Goal: Navigation & Orientation: Find specific page/section

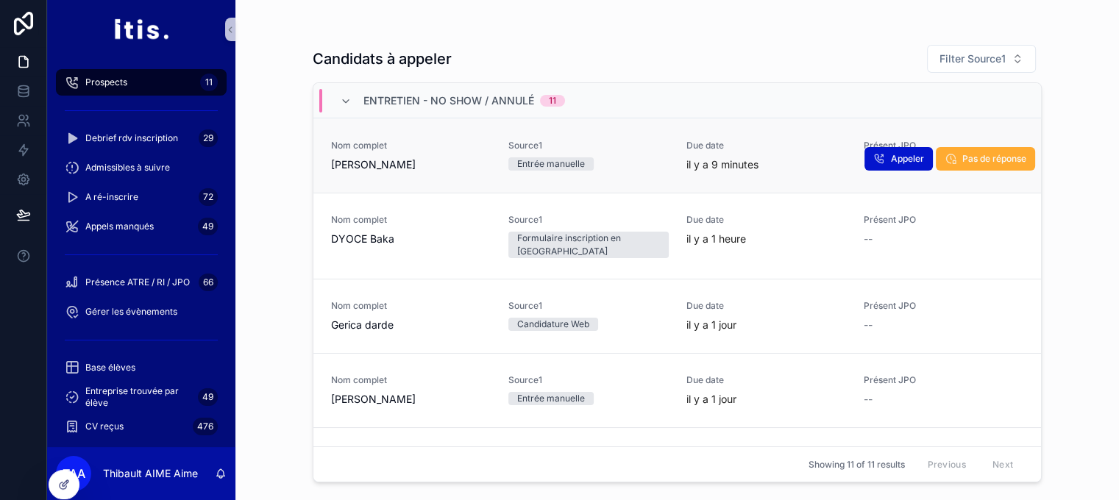
click at [453, 176] on link "Nom complet [PERSON_NAME] Source1 Entrée manuelle Due date il y a 9 minutes Pré…" at bounding box center [676, 155] width 727 height 74
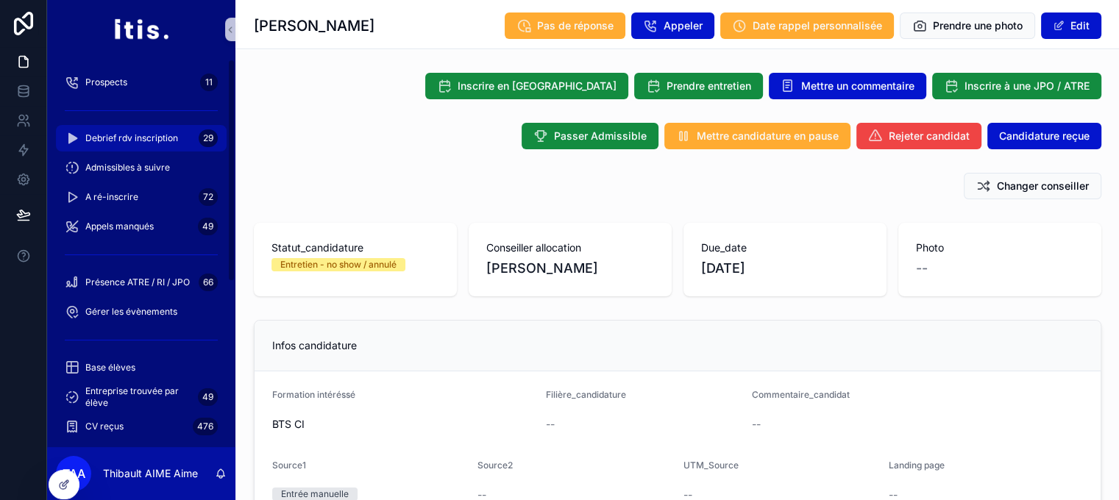
click at [188, 138] on div "Debrief rdv inscription 29" at bounding box center [141, 139] width 153 height 24
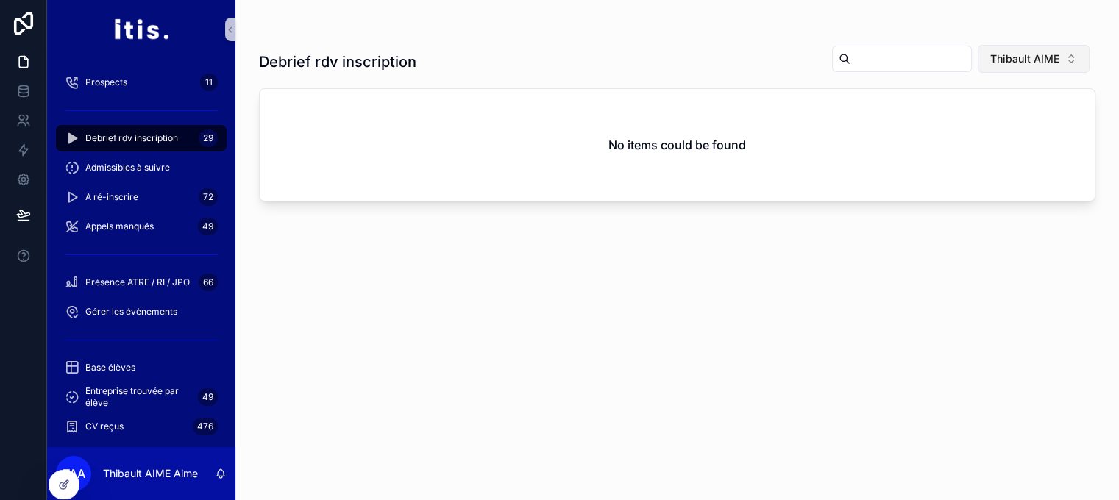
click at [1006, 59] on span "Thibault AIME" at bounding box center [1024, 58] width 69 height 15
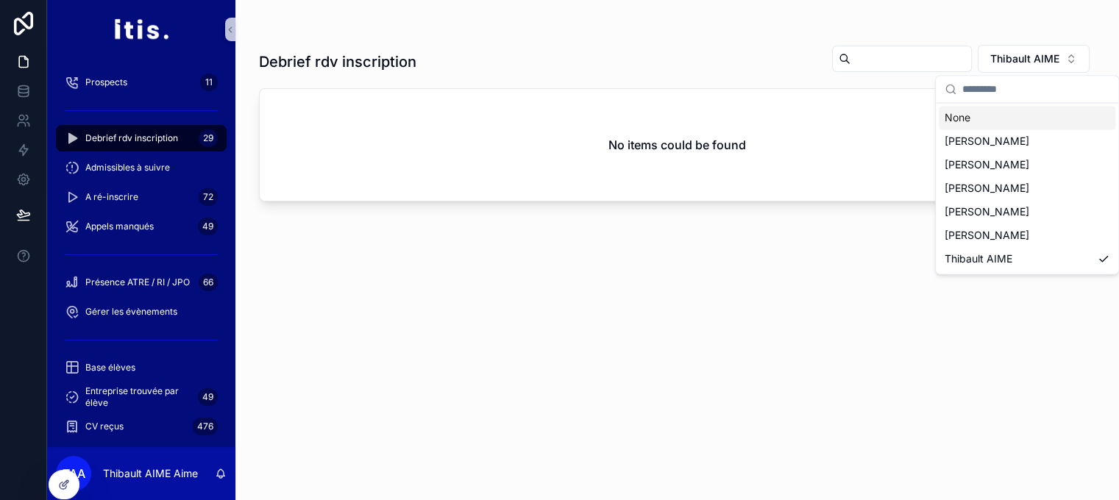
click at [971, 113] on div "None" at bounding box center [1027, 118] width 177 height 24
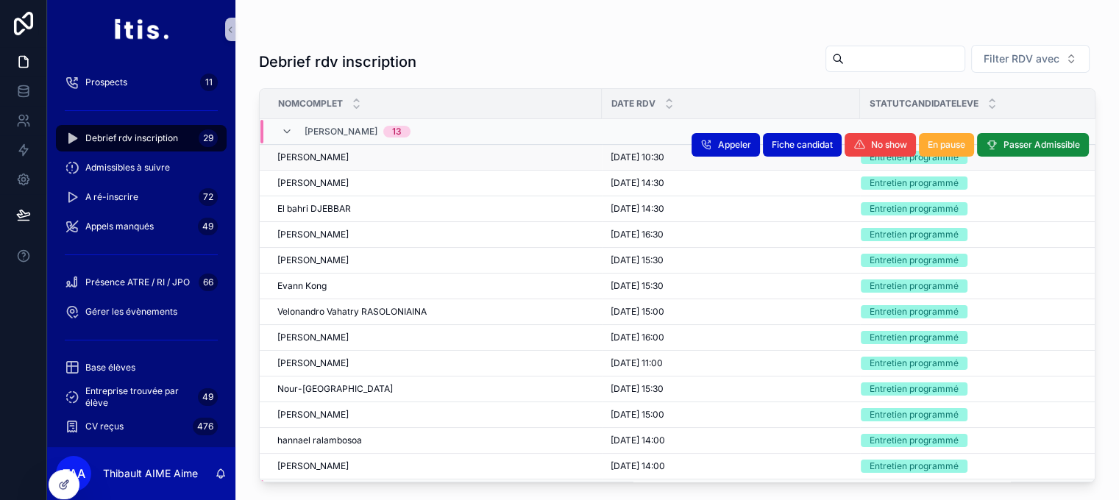
click at [527, 154] on div "[PERSON_NAME]" at bounding box center [435, 158] width 316 height 12
click at [1004, 143] on span "Passer Admissible" at bounding box center [1041, 145] width 76 height 12
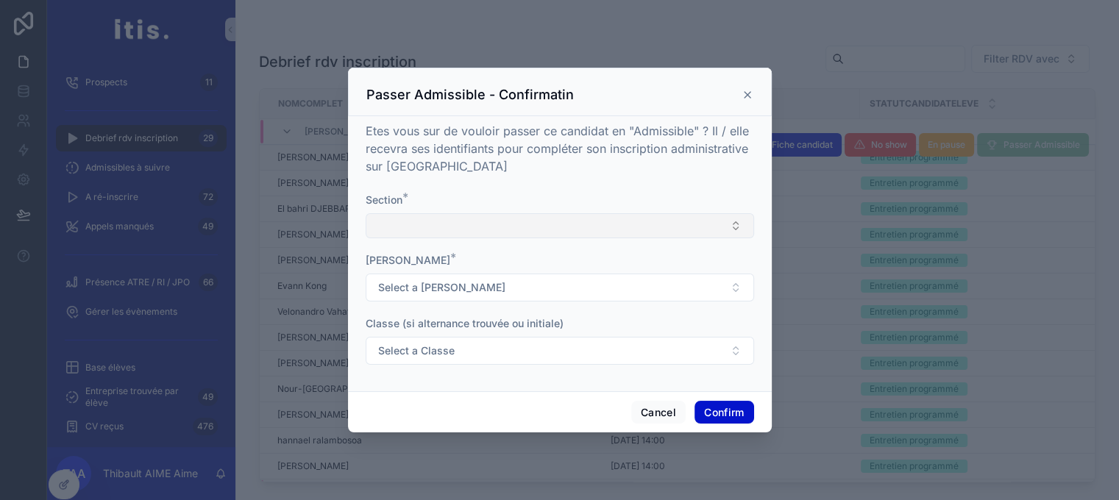
click at [606, 224] on button "Select Button" at bounding box center [560, 225] width 388 height 25
click at [591, 198] on div "Section *" at bounding box center [560, 200] width 388 height 15
click at [741, 101] on icon at bounding box center [747, 95] width 12 height 12
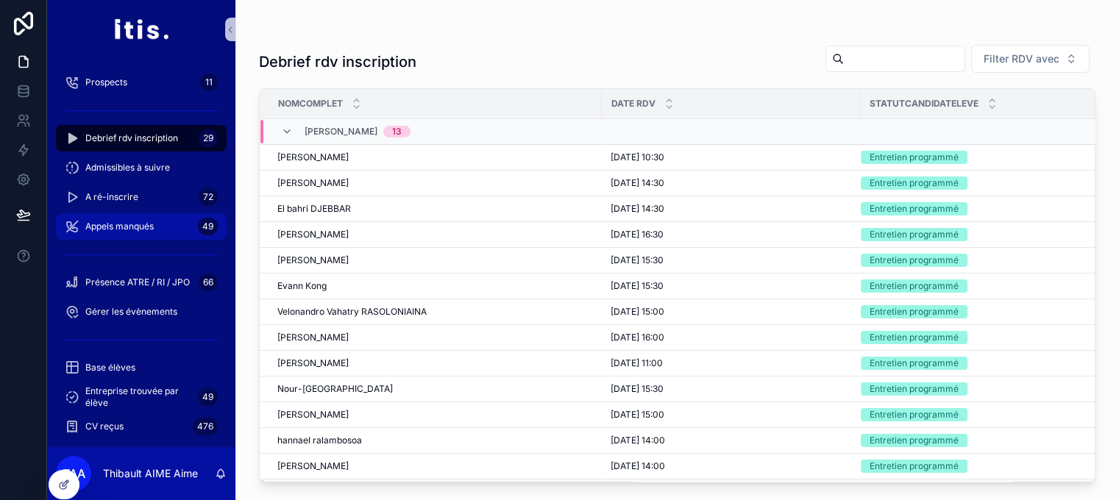
click at [145, 223] on span "Appels manqués" at bounding box center [119, 227] width 68 height 12
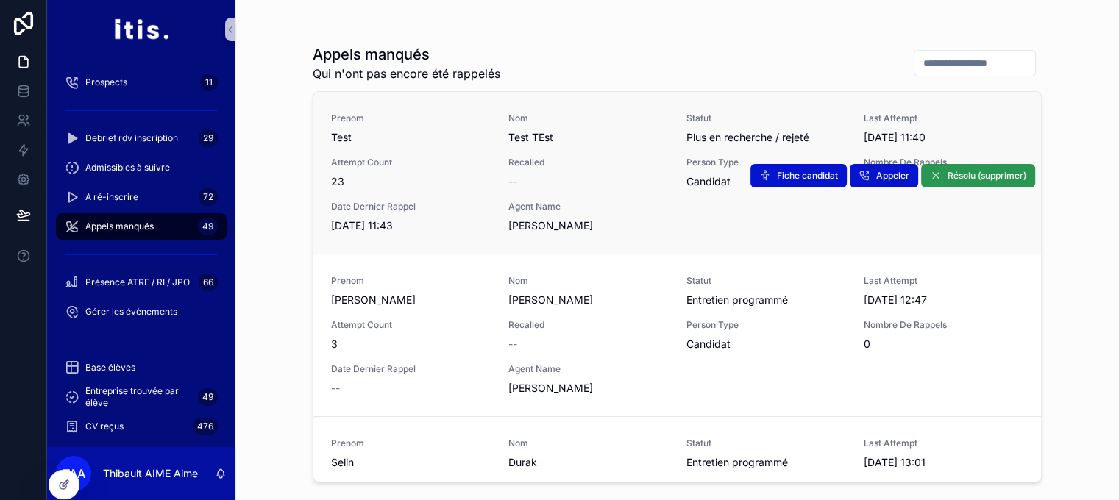
click at [974, 171] on span "Résolu (supprimer)" at bounding box center [986, 176] width 79 height 12
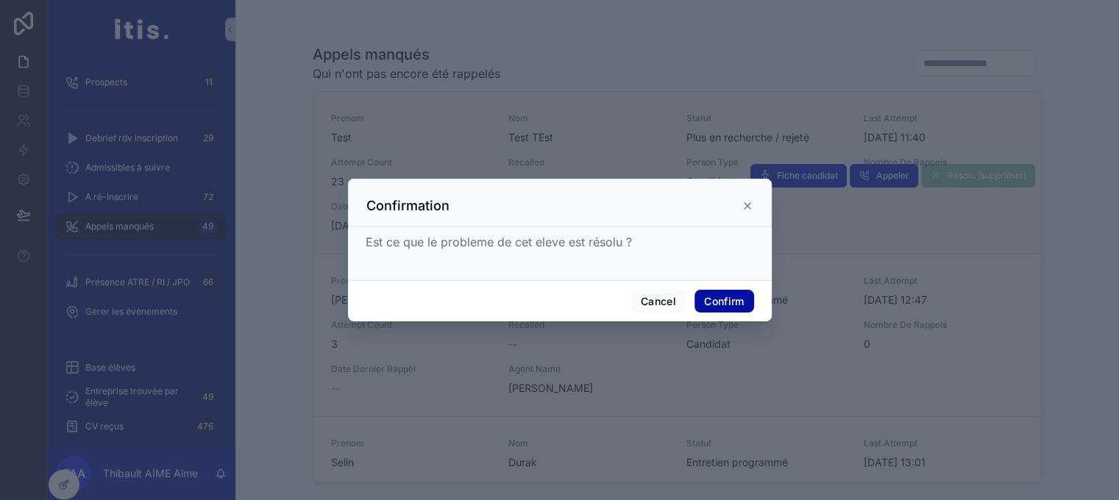
click at [723, 310] on button "Confirm" at bounding box center [723, 302] width 59 height 24
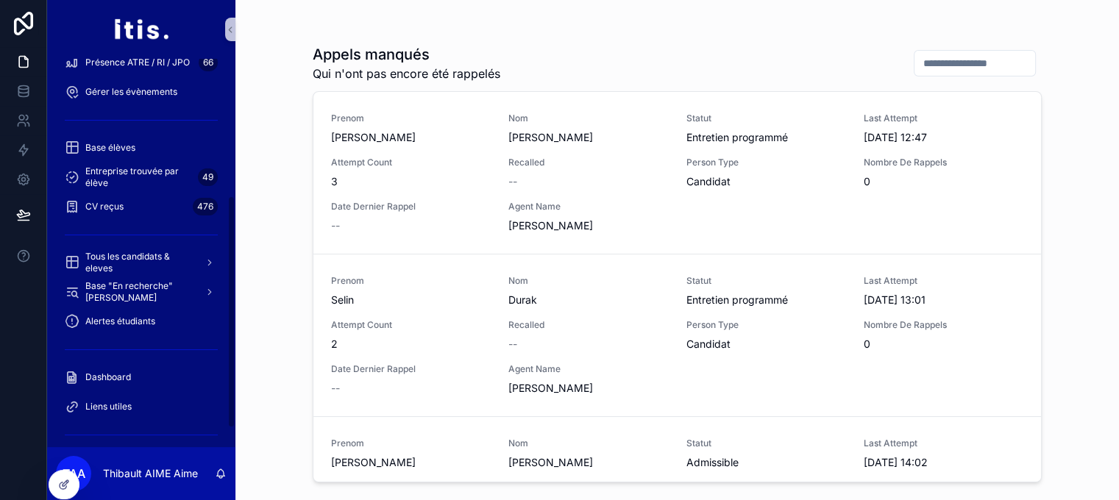
scroll to position [285, 0]
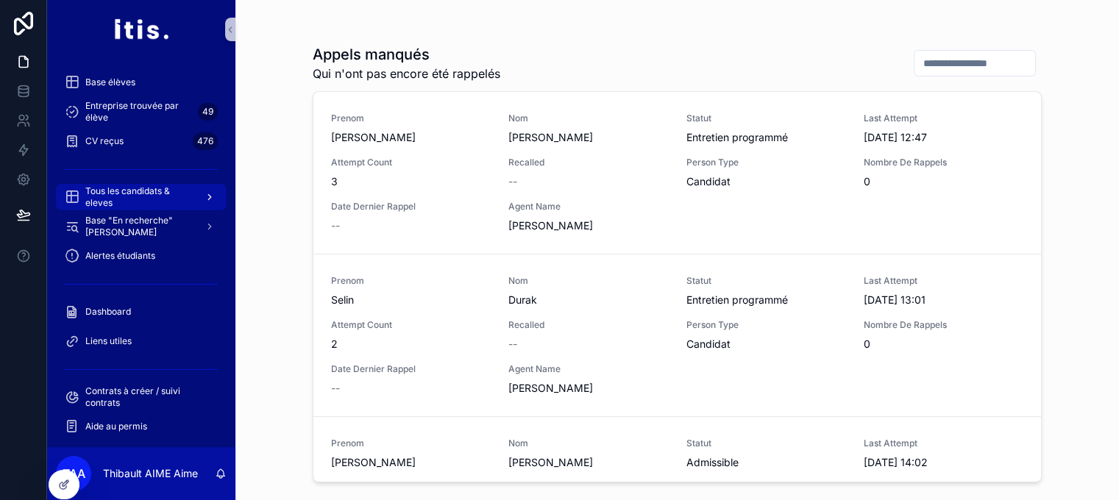
click at [172, 202] on span "Tous les candidats & eleves" at bounding box center [138, 197] width 107 height 24
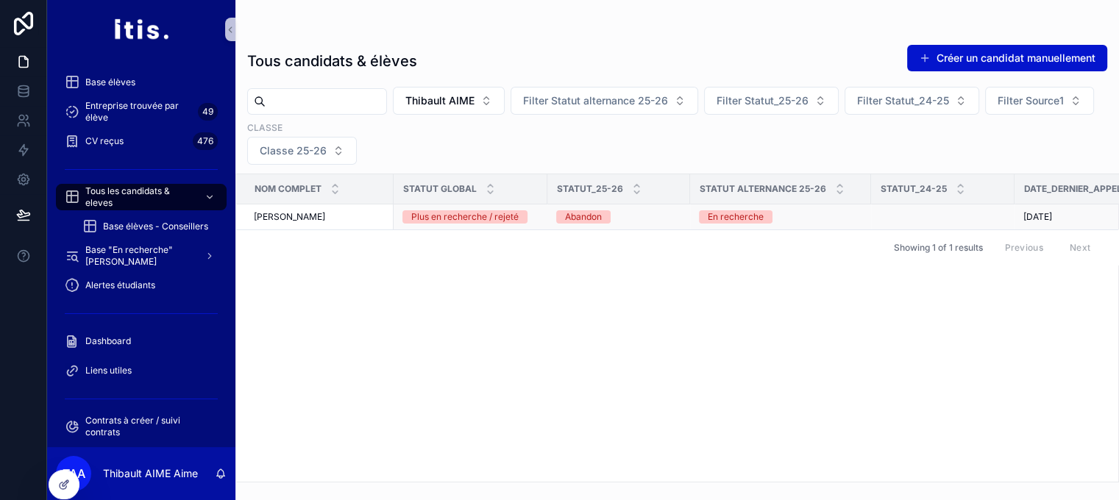
click at [327, 218] on div "[PERSON_NAME] [PERSON_NAME]" at bounding box center [319, 217] width 131 height 12
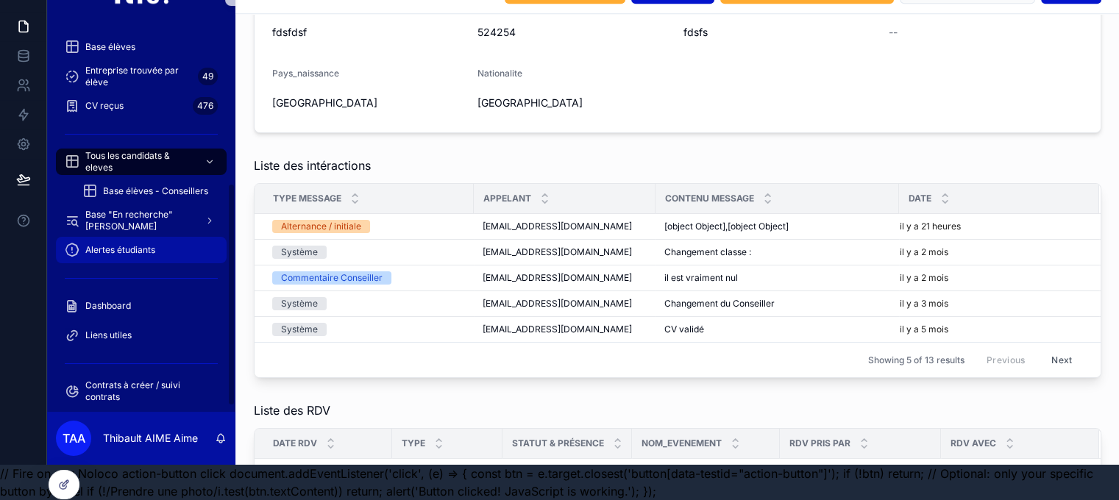
scroll to position [315, 0]
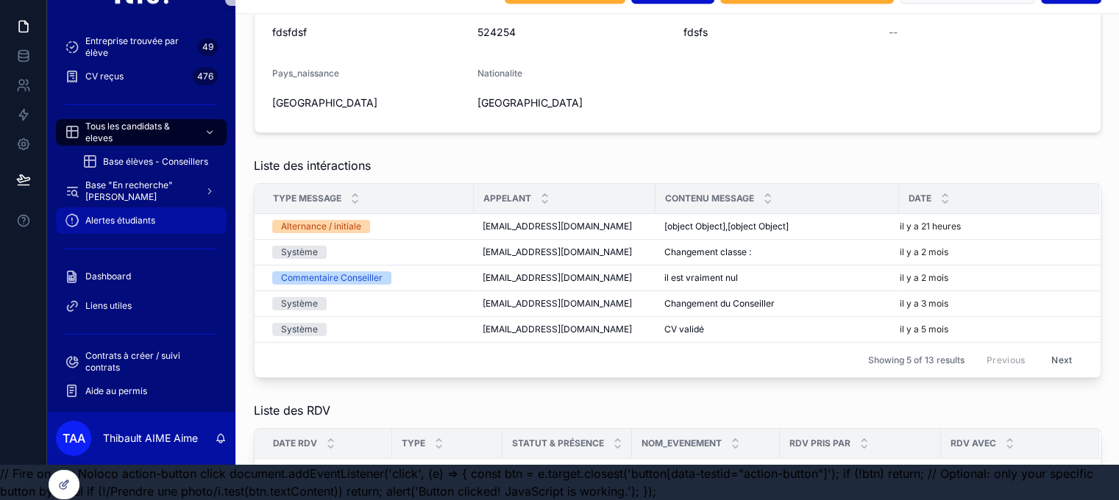
click at [156, 211] on div "Alertes étudiants" at bounding box center [141, 221] width 153 height 24
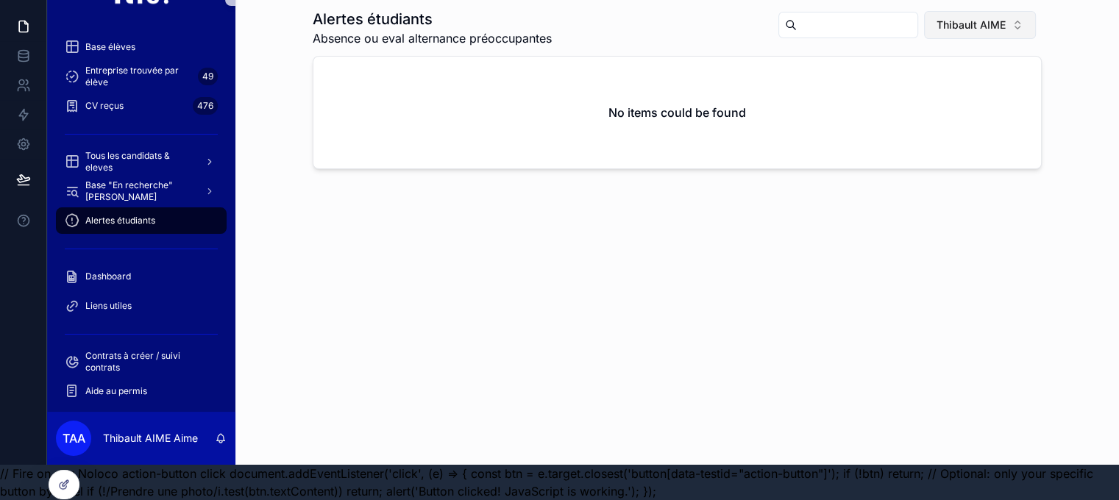
click at [962, 25] on button "Thibault AIME" at bounding box center [980, 25] width 112 height 28
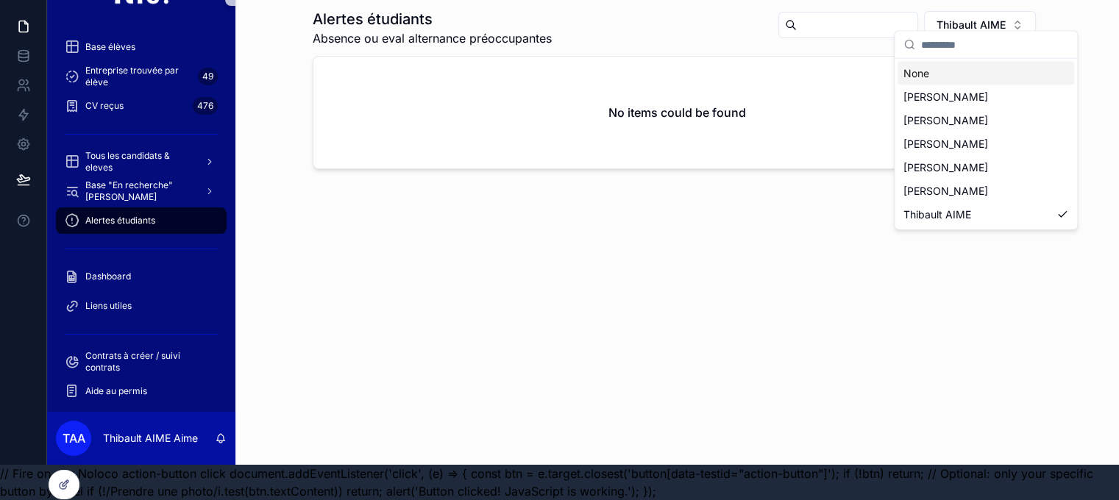
click at [930, 76] on div "None" at bounding box center [985, 74] width 177 height 24
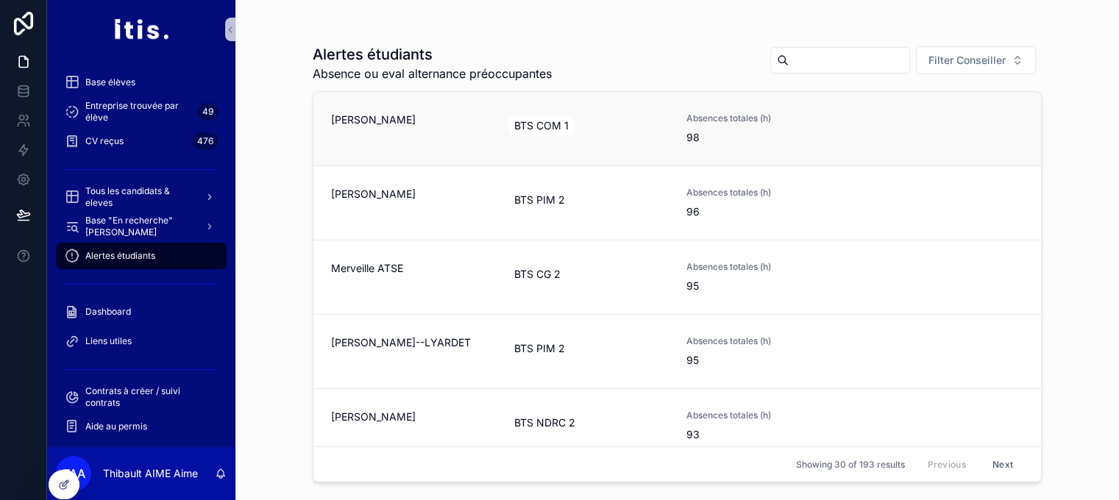
click at [646, 133] on div "BTS COM 1" at bounding box center [588, 126] width 160 height 26
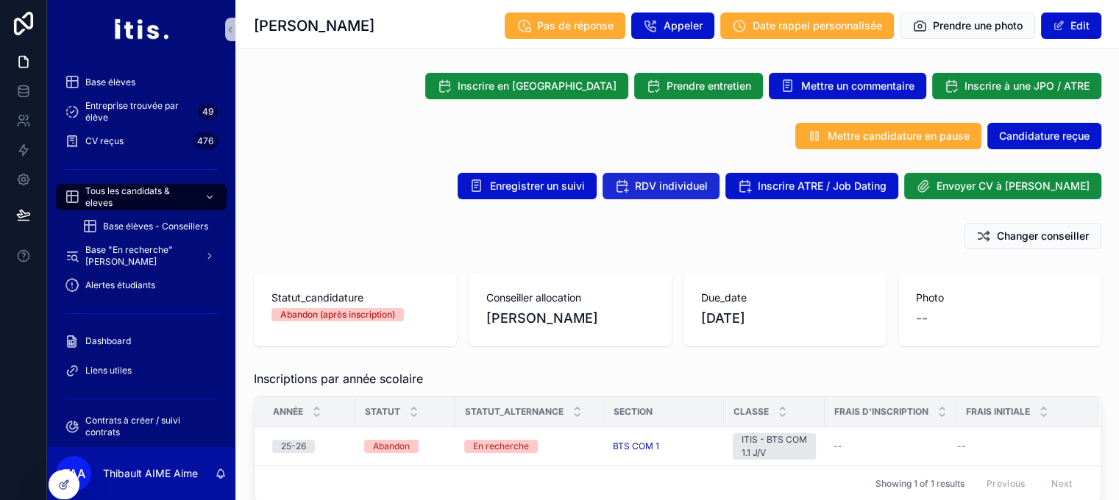
click at [708, 190] on span "RDV individuel" at bounding box center [671, 186] width 73 height 15
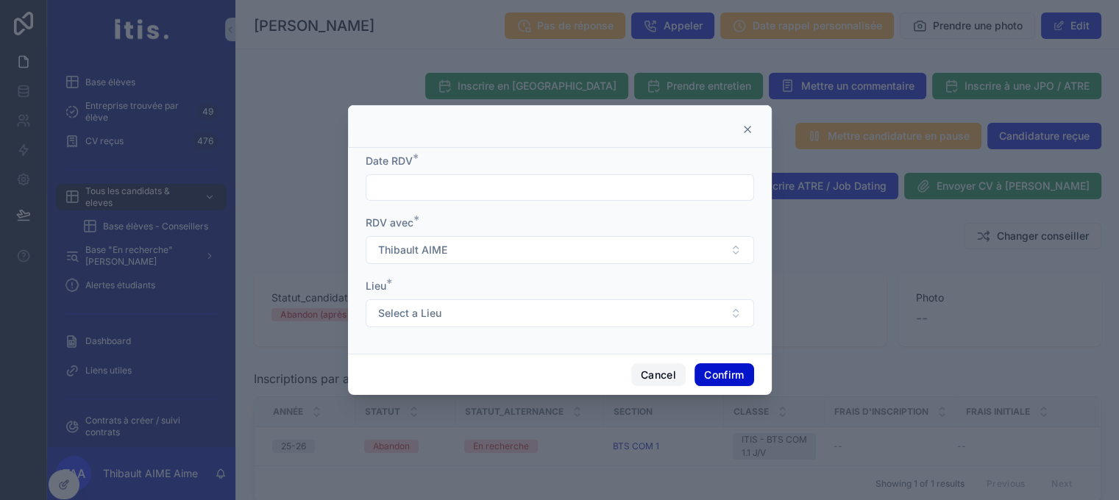
click at [647, 373] on button "Cancel" at bounding box center [658, 375] width 54 height 24
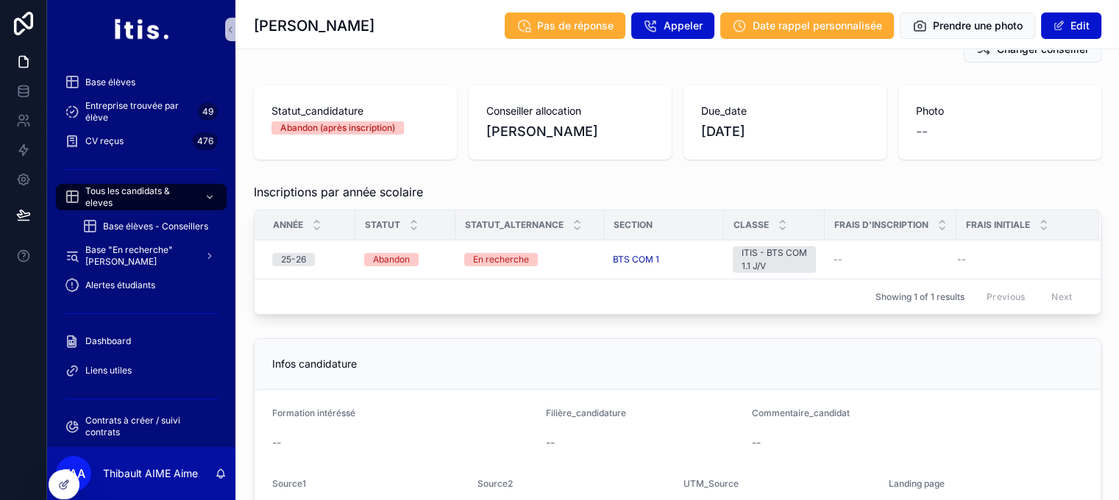
scroll to position [193, 0]
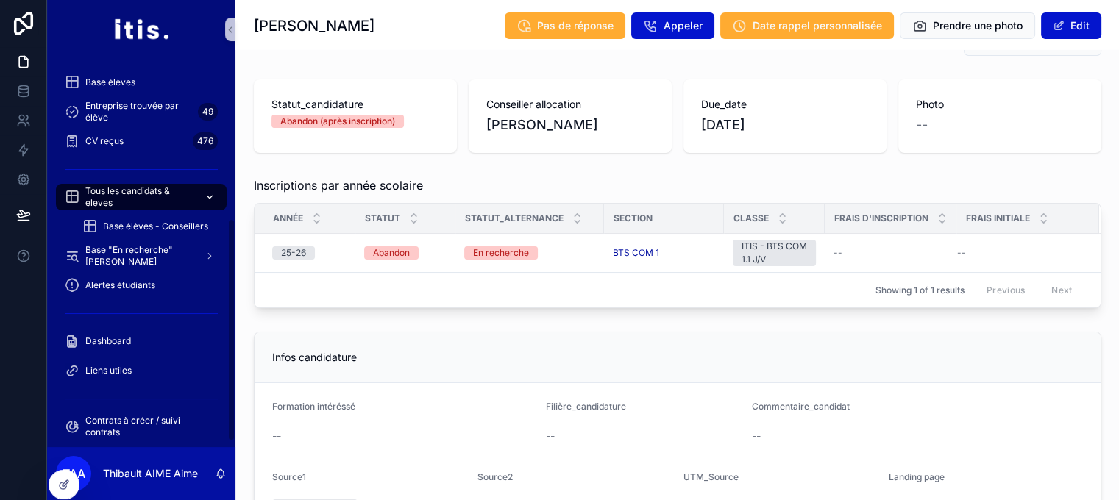
click at [133, 191] on span "Tous les candidats & eleves" at bounding box center [138, 197] width 107 height 24
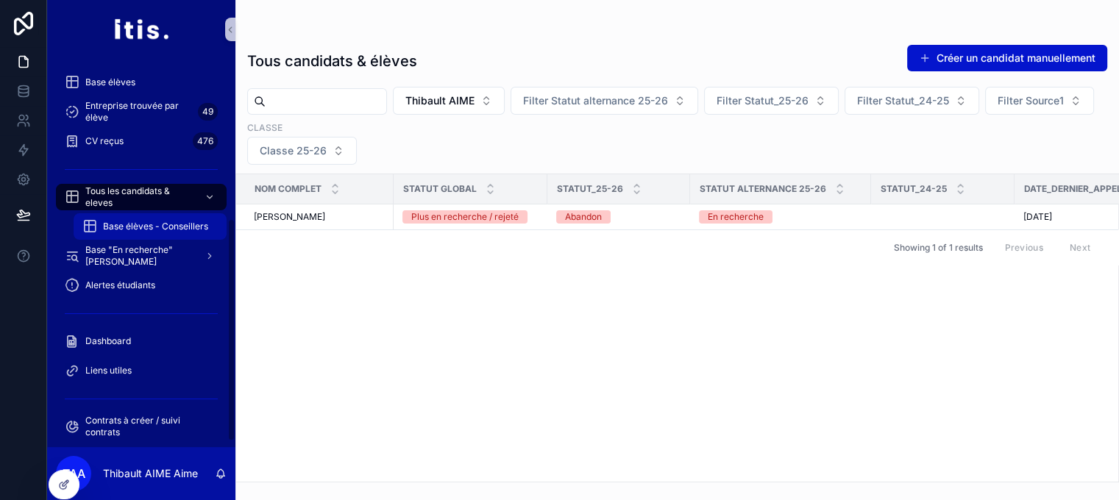
scroll to position [315, 0]
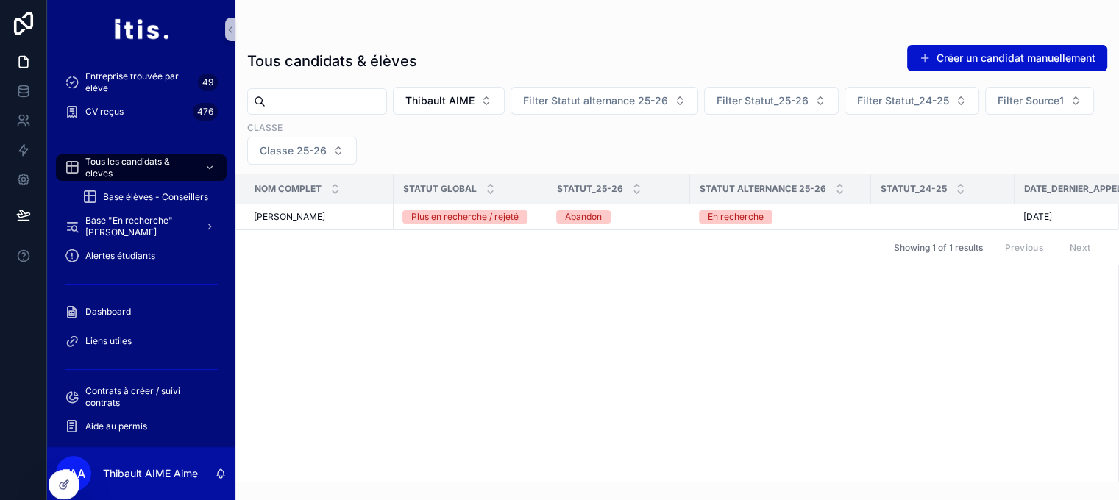
click at [117, 412] on div "Aide au permis" at bounding box center [141, 426] width 188 height 29
click at [116, 417] on div "Aide au permis" at bounding box center [141, 427] width 153 height 24
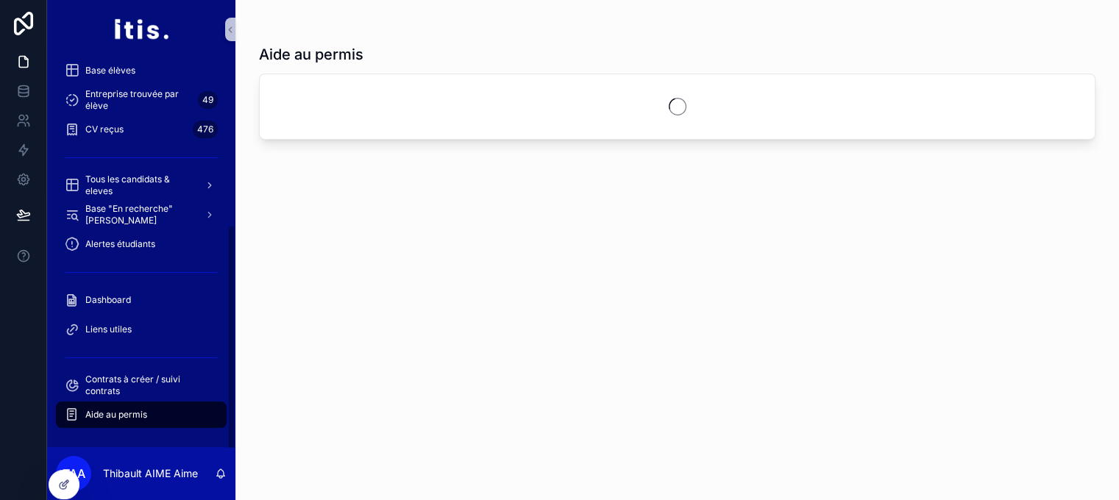
scroll to position [285, 0]
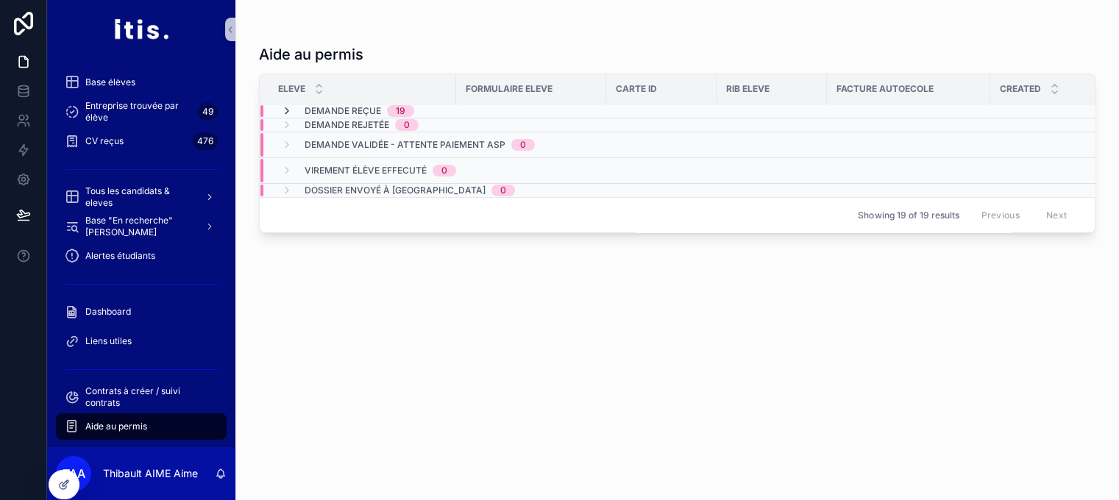
click at [288, 110] on icon "scrollable content" at bounding box center [287, 111] width 12 height 12
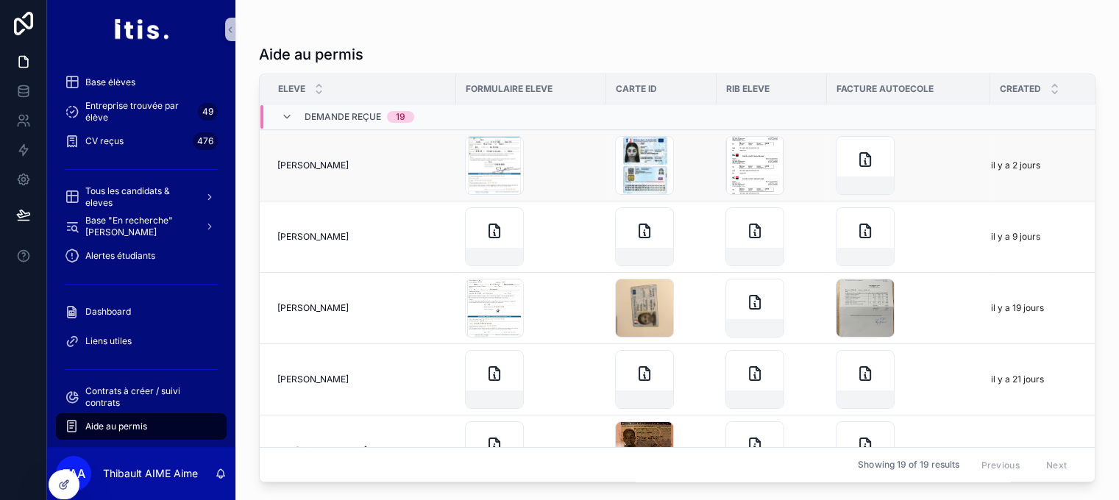
click at [396, 163] on div "[PERSON_NAME] [PERSON_NAME]" at bounding box center [362, 166] width 170 height 12
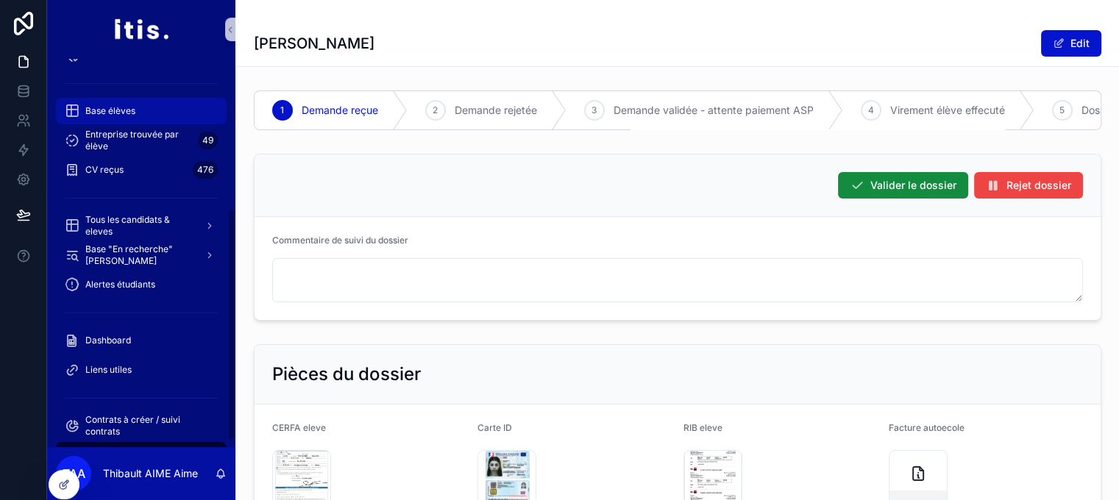
scroll to position [256, 0]
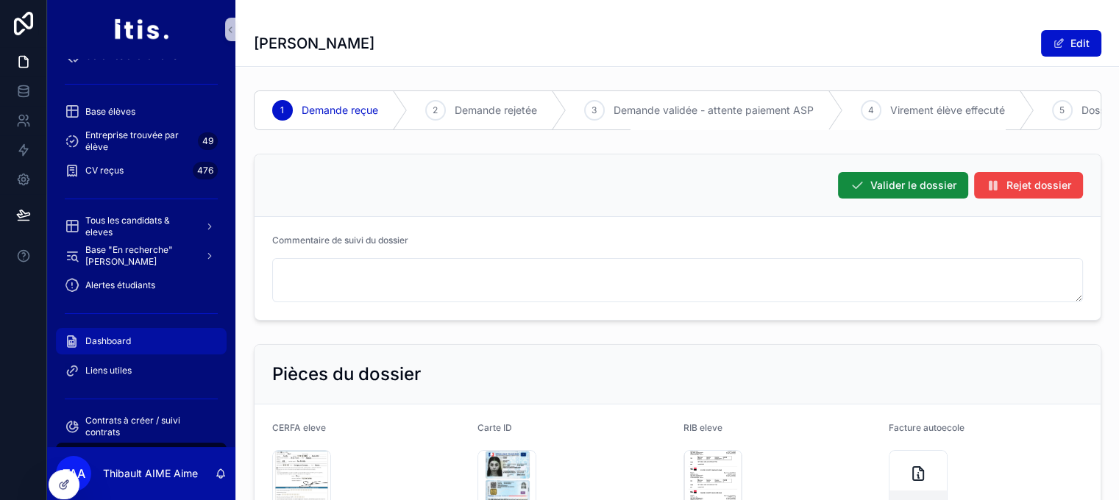
click at [112, 338] on span "Dashboard" at bounding box center [108, 341] width 46 height 12
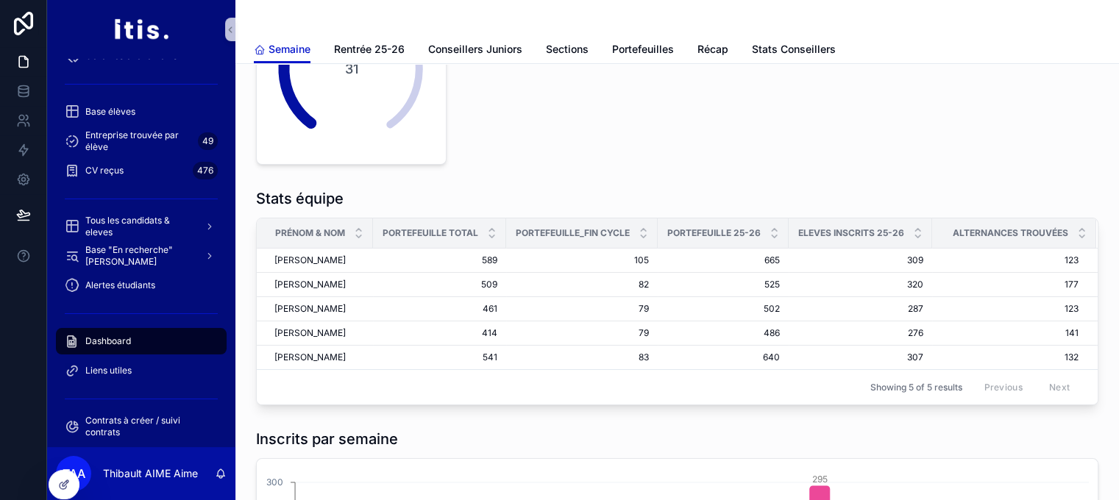
scroll to position [453, 0]
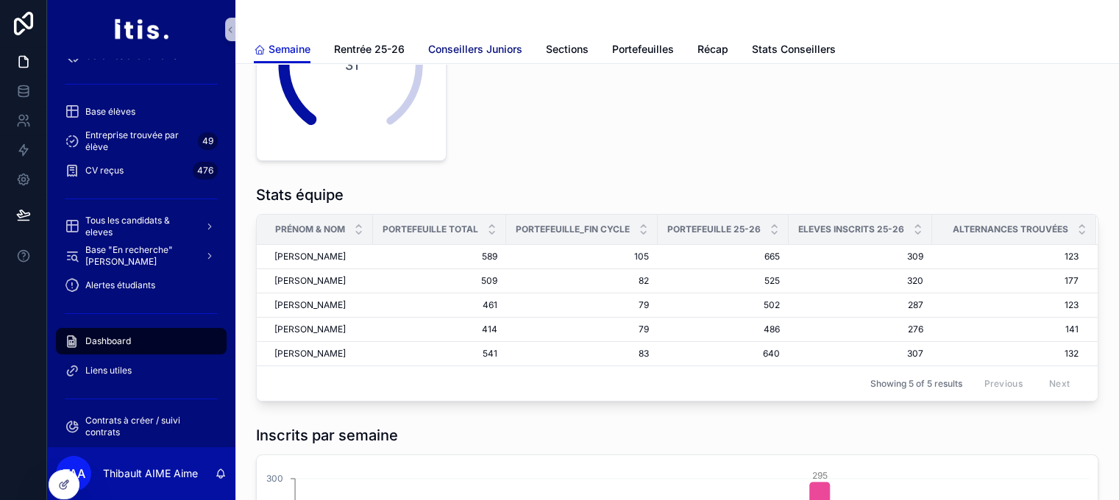
click at [458, 52] on span "Conseillers Juniors" at bounding box center [475, 49] width 94 height 15
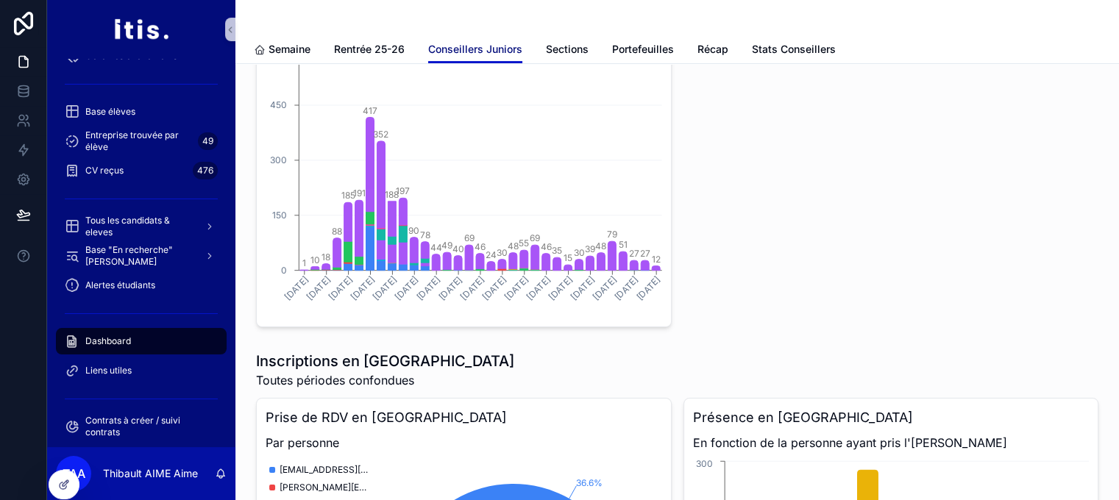
scroll to position [504, 0]
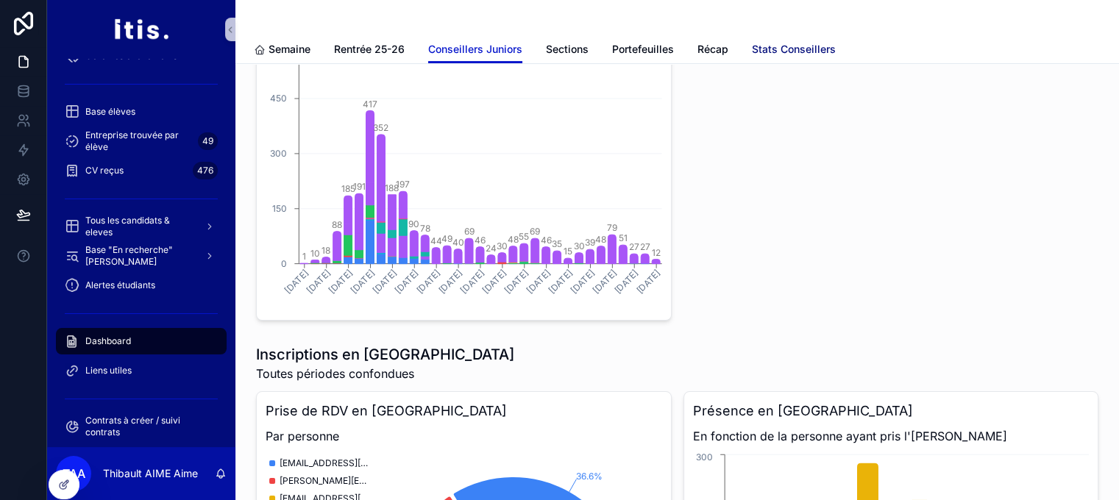
click at [759, 53] on span "Stats Conseillers" at bounding box center [794, 49] width 84 height 15
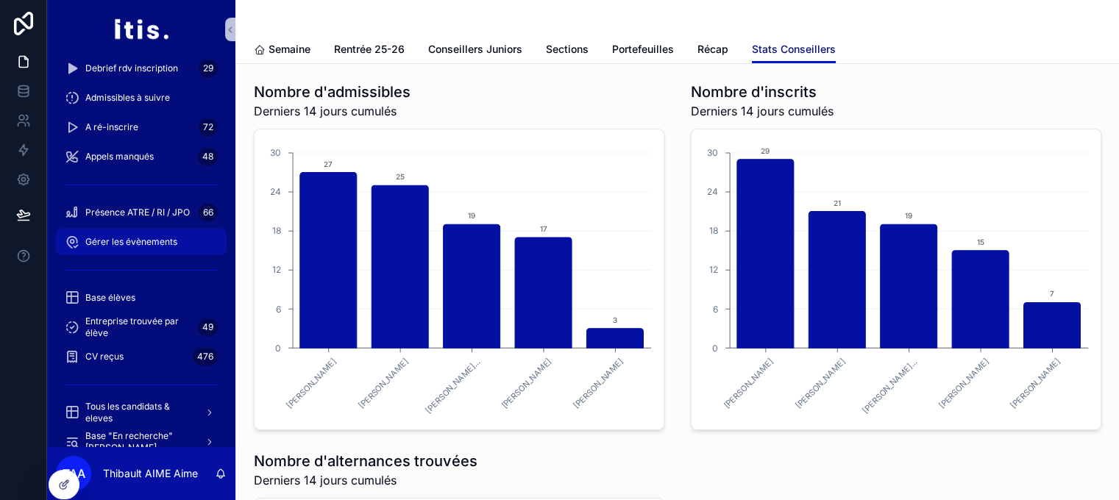
scroll to position [285, 0]
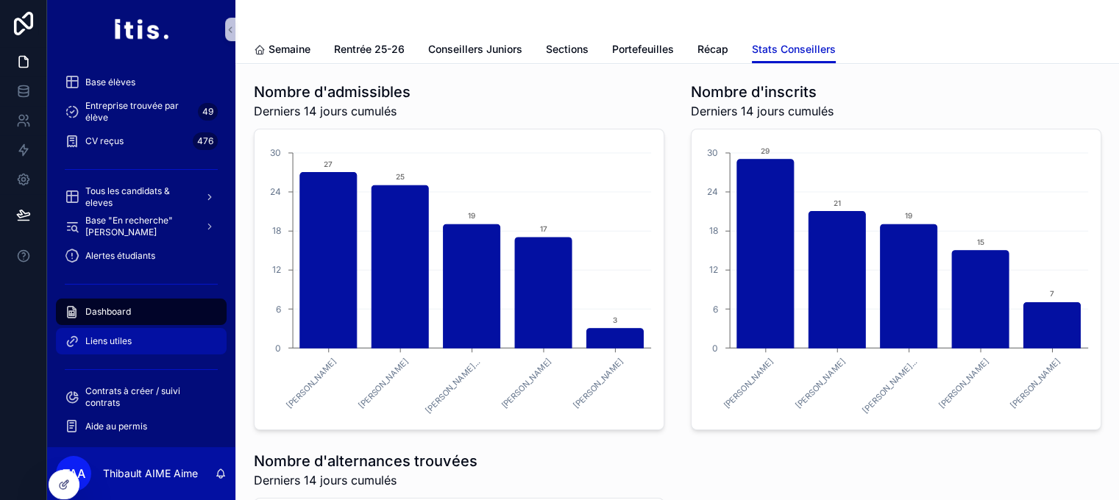
click at [112, 348] on div "Liens utiles" at bounding box center [141, 342] width 153 height 24
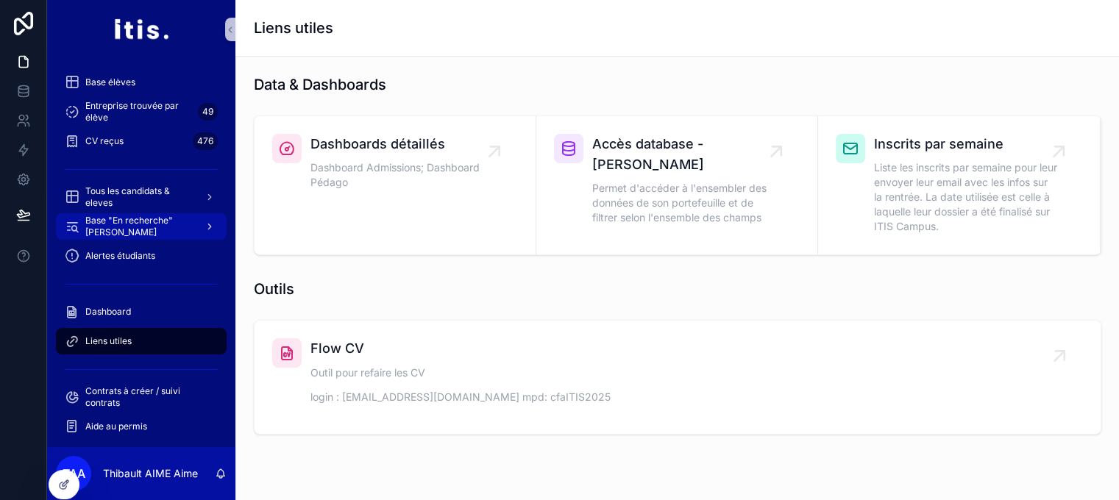
click at [157, 231] on span "Base "En recherche" [PERSON_NAME]" at bounding box center [138, 227] width 107 height 24
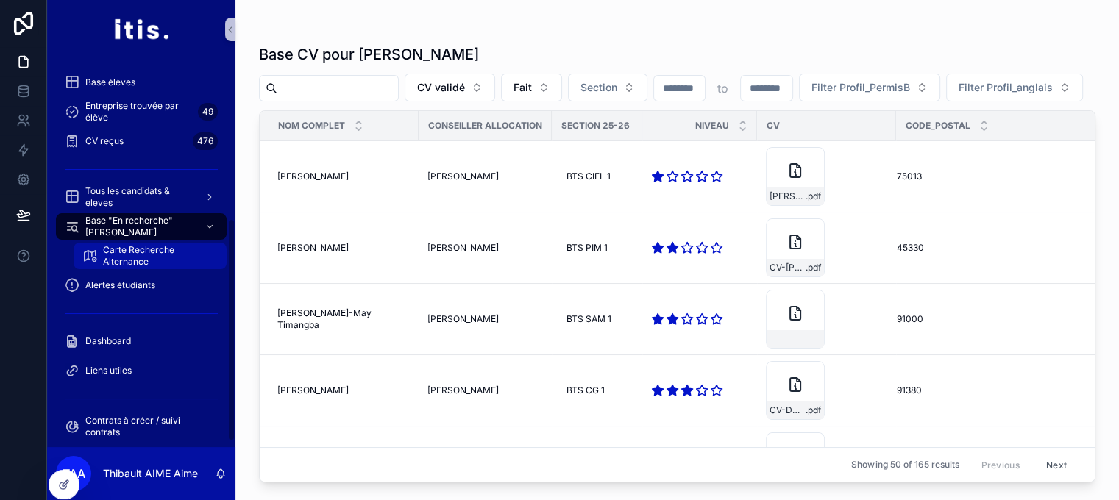
click at [181, 267] on link "Carte Recherche Alternance" at bounding box center [150, 256] width 153 height 26
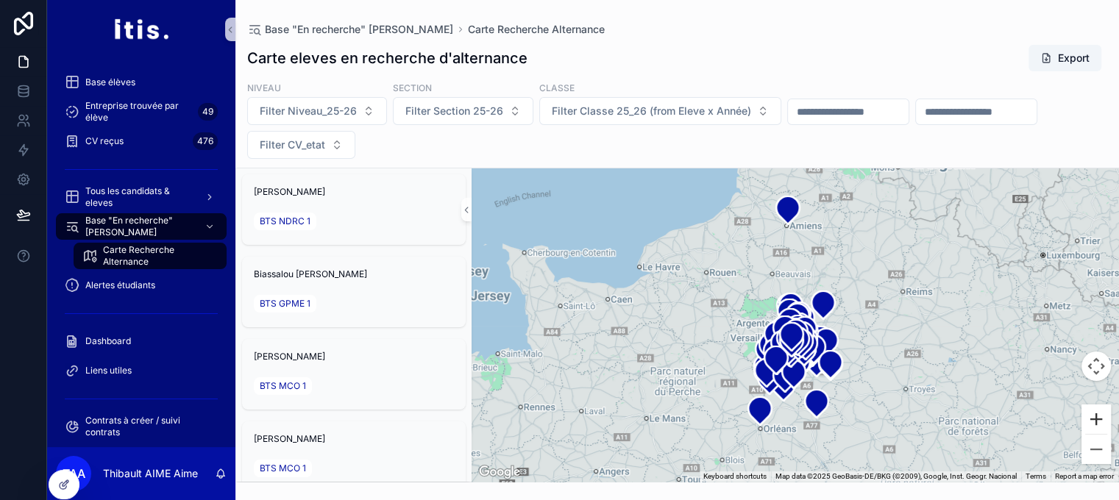
click at [1109, 434] on button "Zoom in" at bounding box center [1095, 419] width 29 height 29
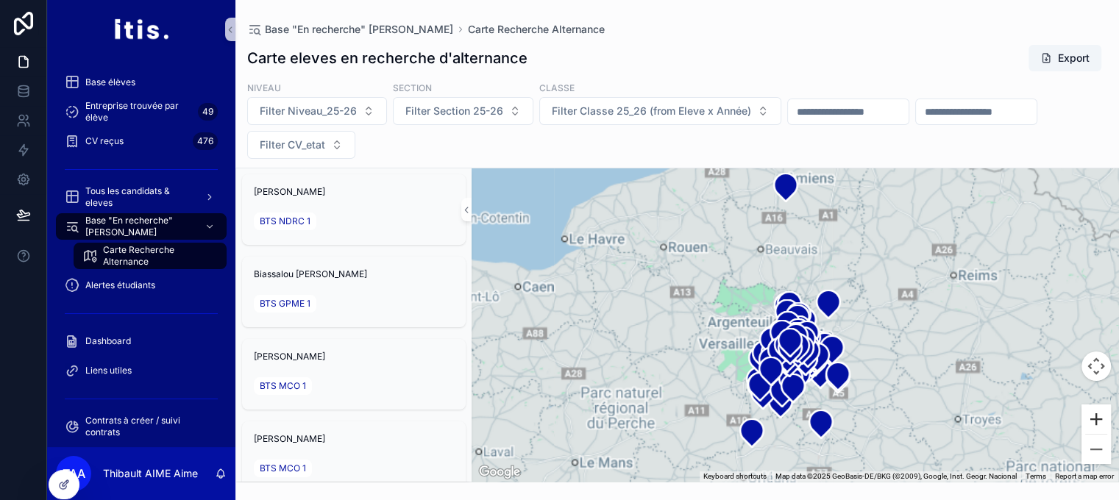
click at [1109, 434] on button "Zoom in" at bounding box center [1095, 419] width 29 height 29
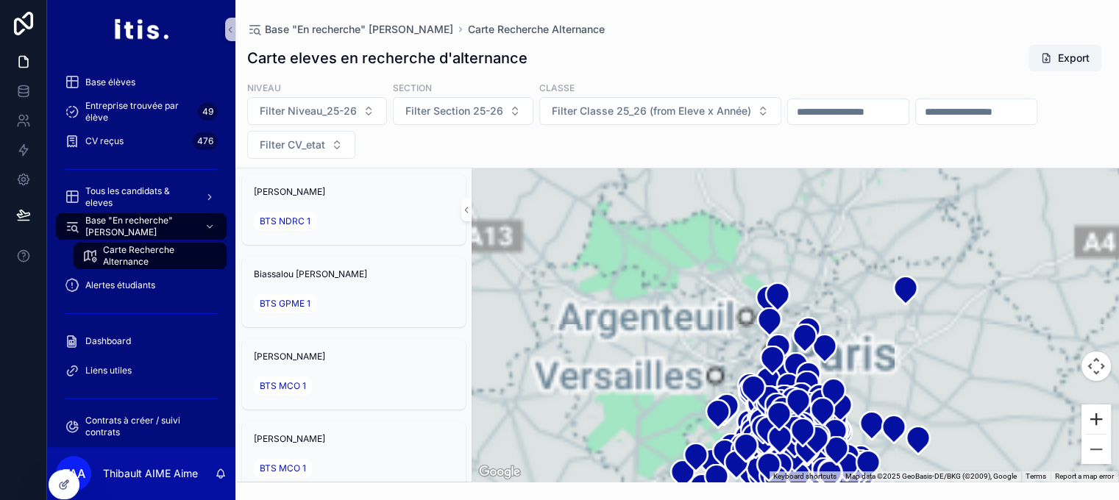
click at [1109, 434] on button "Zoom in" at bounding box center [1095, 419] width 29 height 29
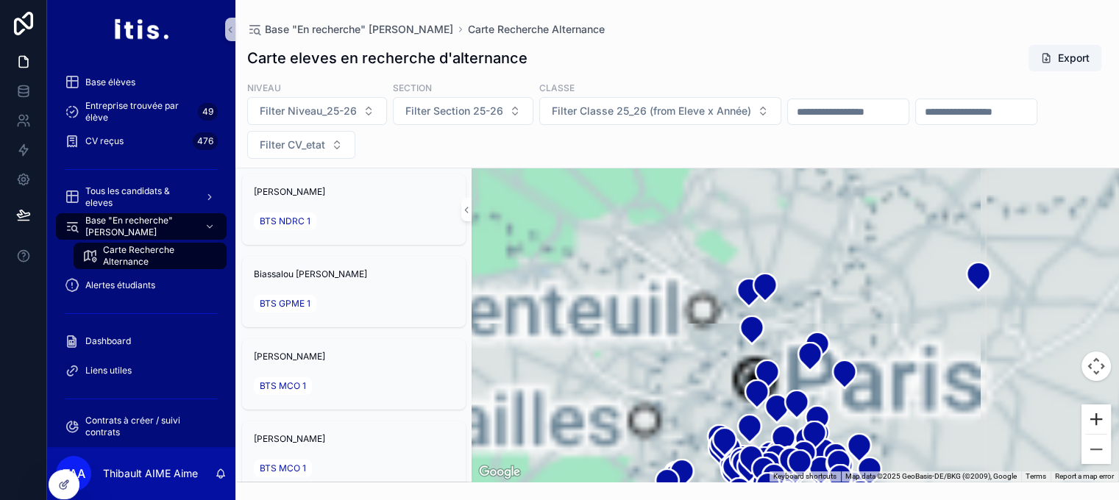
click at [1109, 434] on button "Zoom in" at bounding box center [1095, 419] width 29 height 29
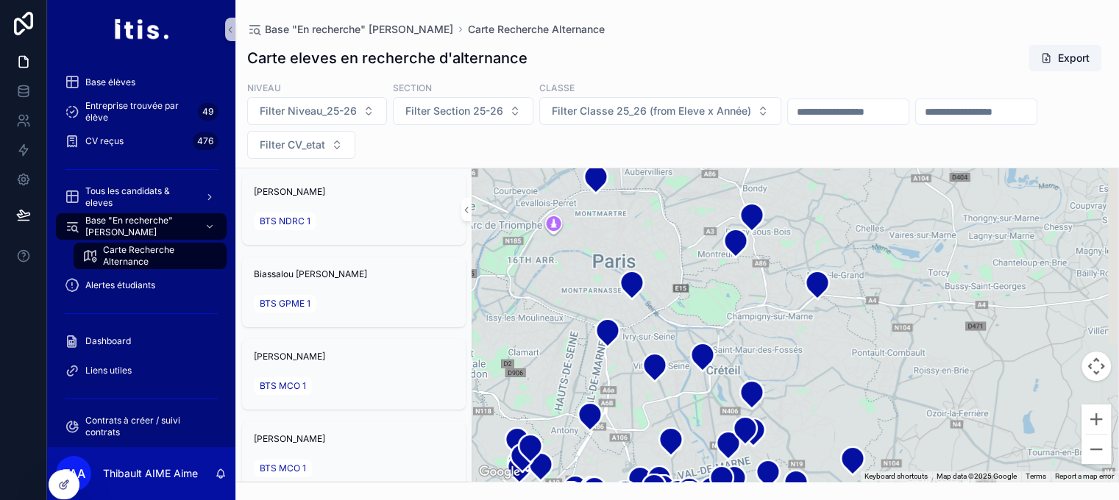
drag, startPoint x: 911, startPoint y: 399, endPoint x: 810, endPoint y: 211, distance: 212.9
click at [810, 211] on div "scrollable content" at bounding box center [794, 324] width 647 height 313
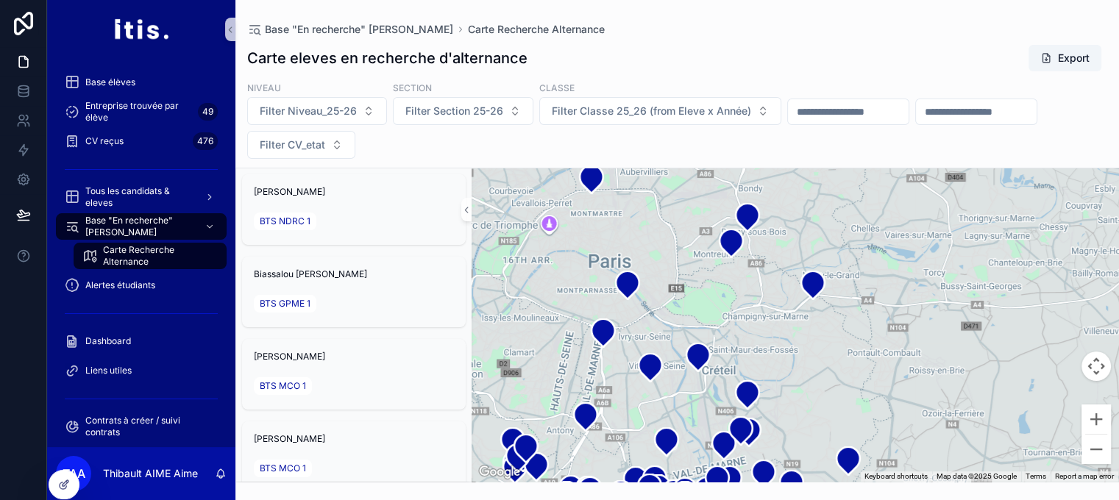
drag, startPoint x: 922, startPoint y: 318, endPoint x: 887, endPoint y: 320, distance: 34.6
click at [887, 320] on div "scrollable content" at bounding box center [794, 324] width 647 height 313
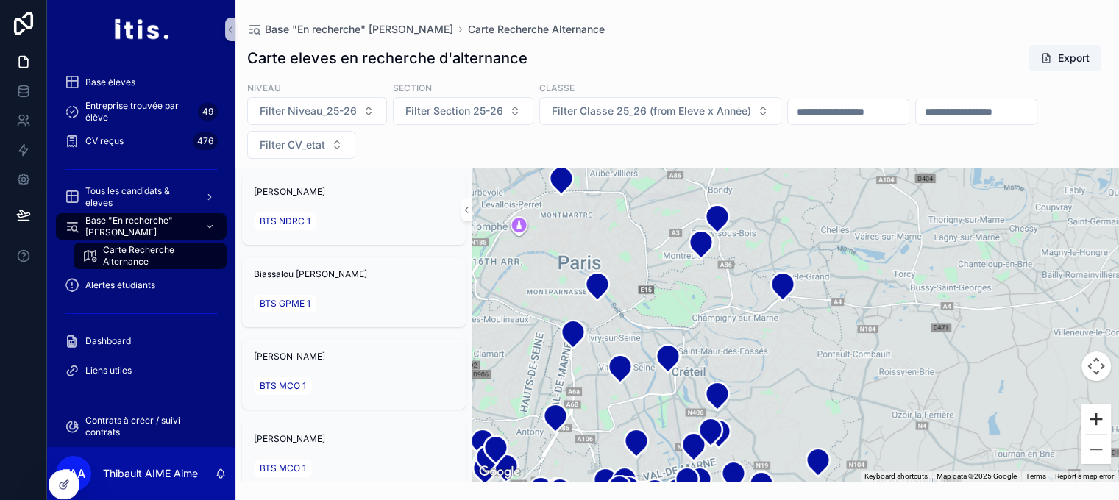
click at [1108, 429] on button "Zoom in" at bounding box center [1095, 419] width 29 height 29
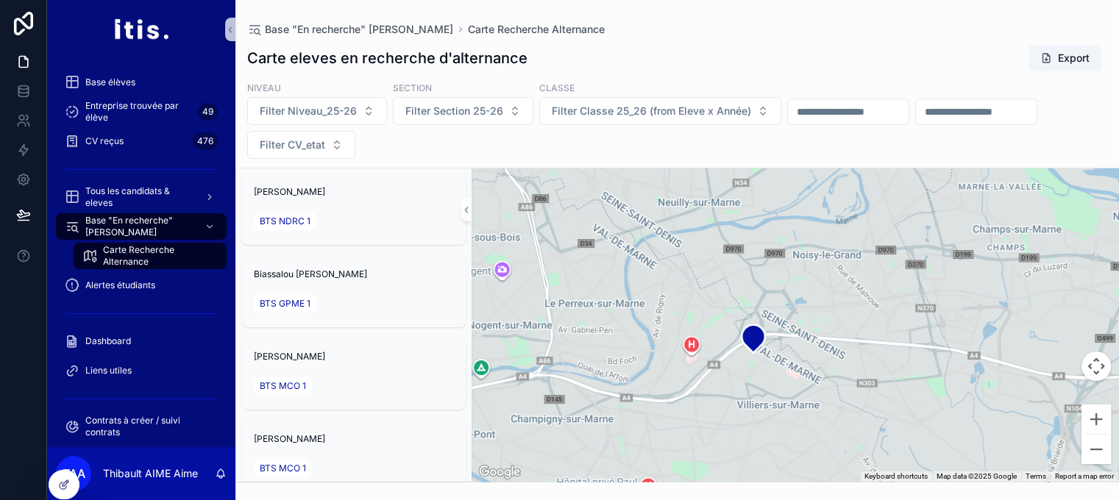
drag, startPoint x: 808, startPoint y: 282, endPoint x: 819, endPoint y: 410, distance: 129.2
click at [819, 410] on div "scrollable content" at bounding box center [794, 324] width 647 height 313
click at [759, 349] on icon "scrollable content" at bounding box center [753, 341] width 24 height 28
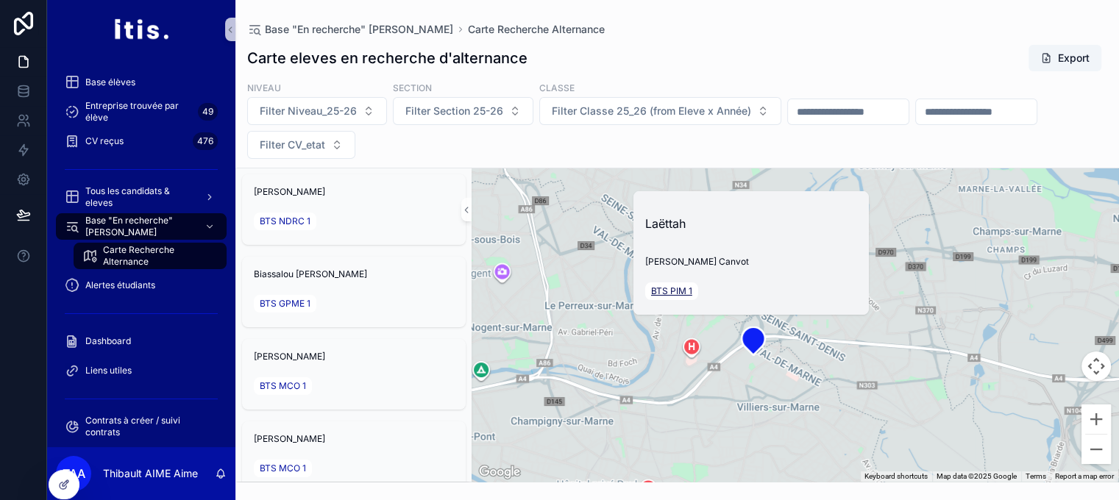
click at [670, 297] on span "BTS PIM 1" at bounding box center [671, 291] width 41 height 12
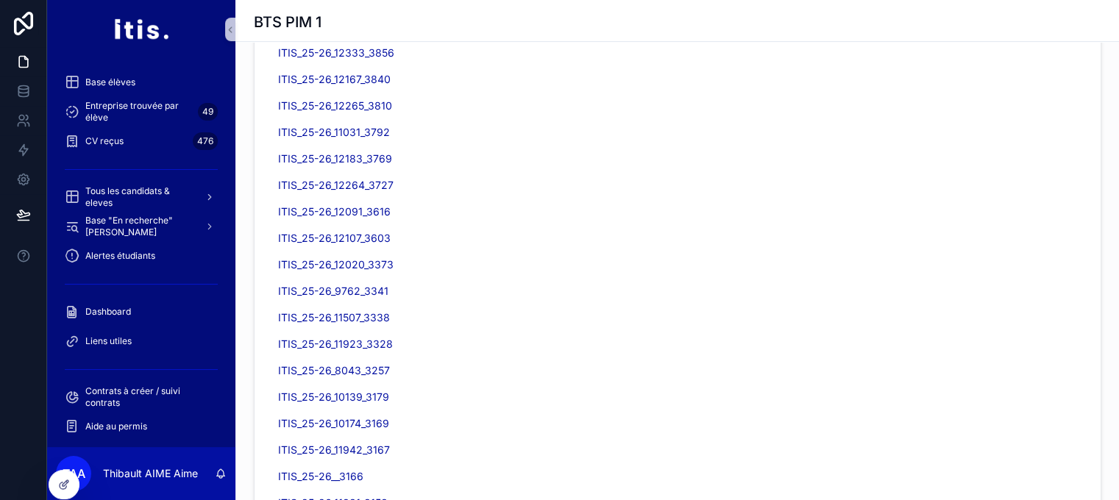
scroll to position [538, 0]
click at [121, 241] on div "Alertes étudiants" at bounding box center [141, 255] width 188 height 29
click at [115, 252] on span "Alertes étudiants" at bounding box center [120, 256] width 70 height 12
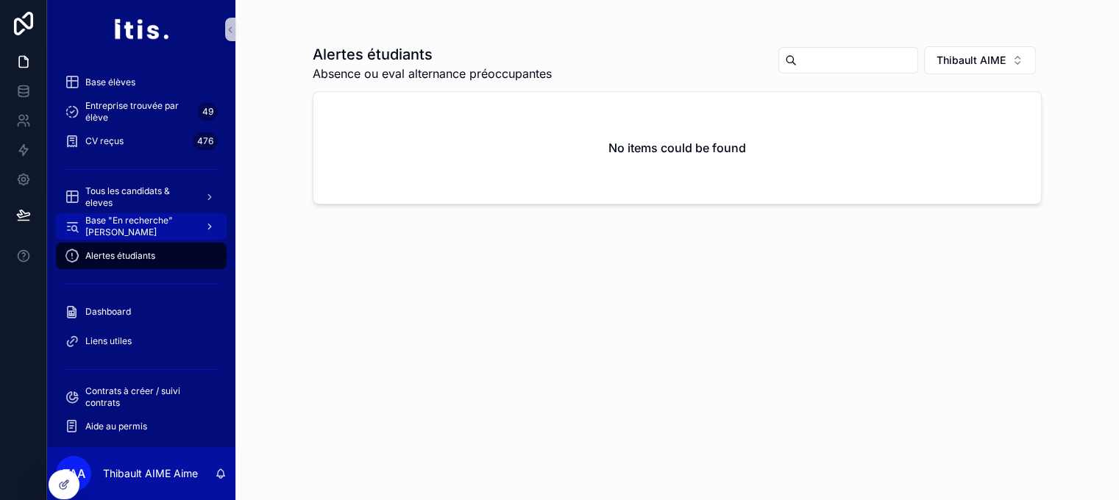
click at [137, 219] on span "Base "En recherche" [PERSON_NAME]" at bounding box center [138, 227] width 107 height 24
